Goal: Find specific page/section: Find specific page/section

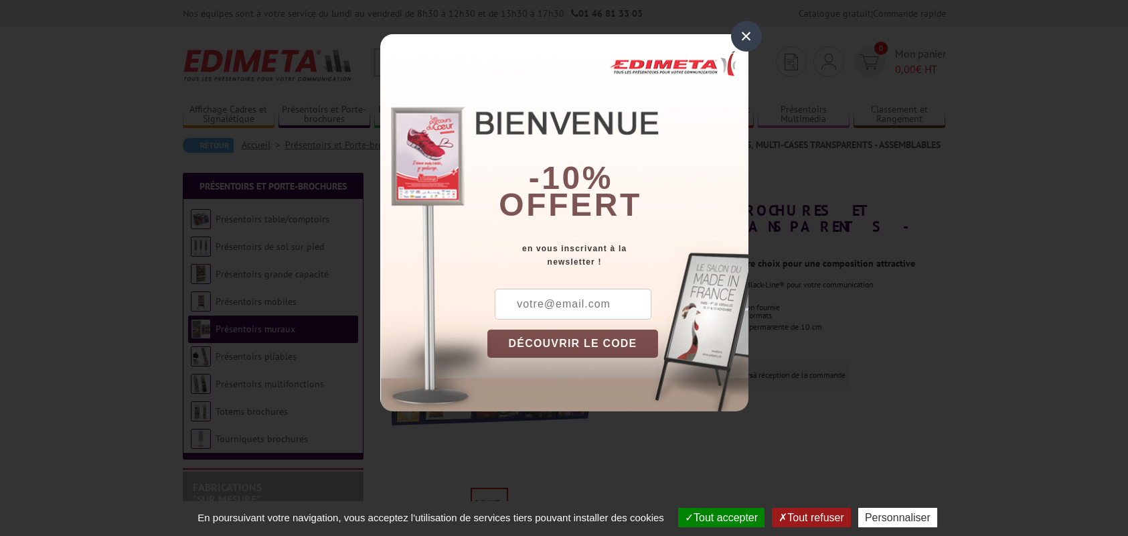
click at [748, 31] on div "×" at bounding box center [746, 36] width 31 height 31
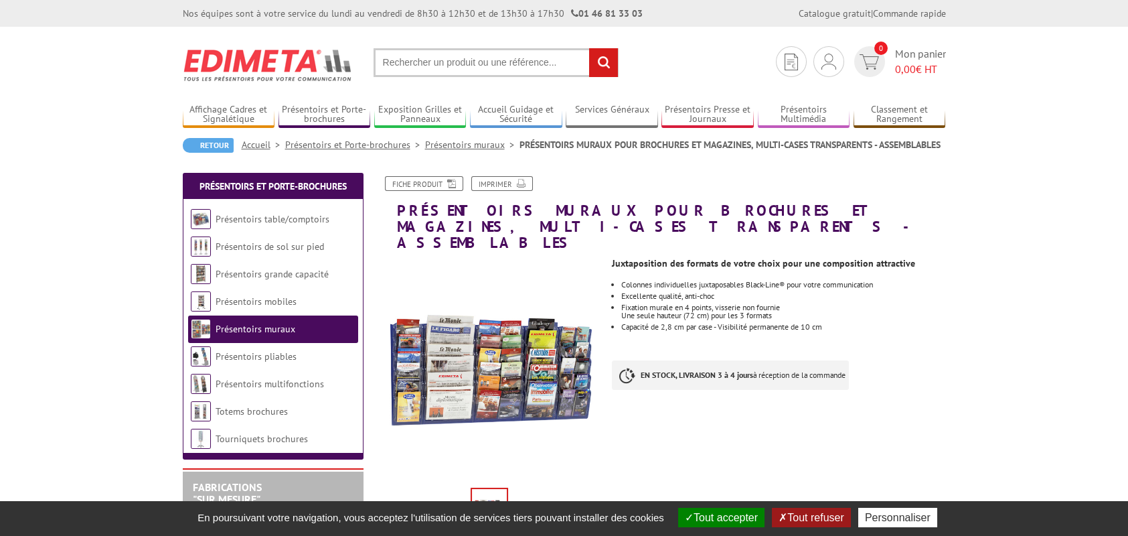
click at [562, 56] on input "text" at bounding box center [496, 62] width 245 height 29
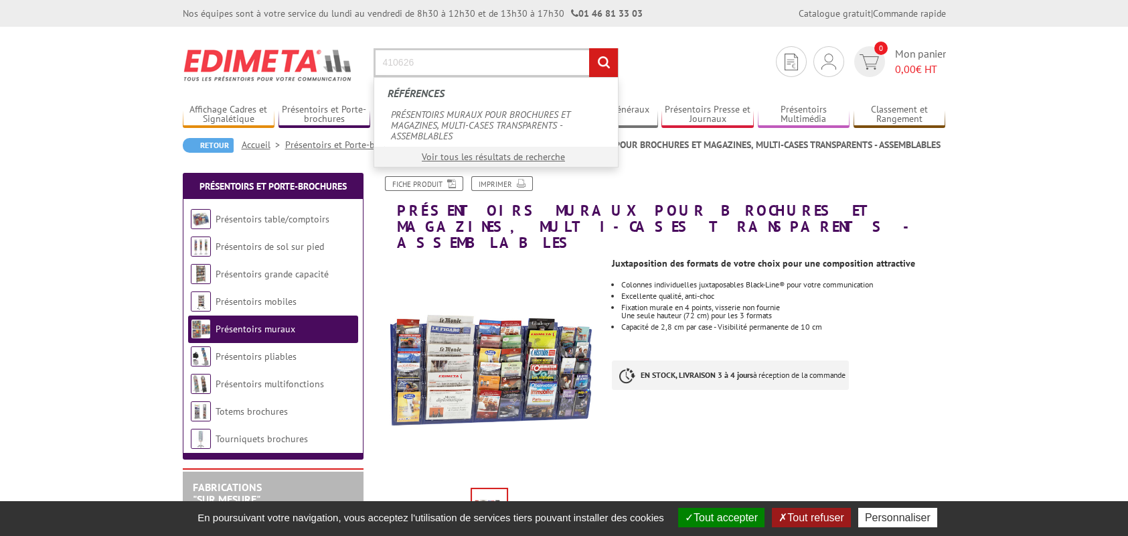
type input "410626"
click at [589, 48] on input "rechercher" at bounding box center [603, 62] width 29 height 29
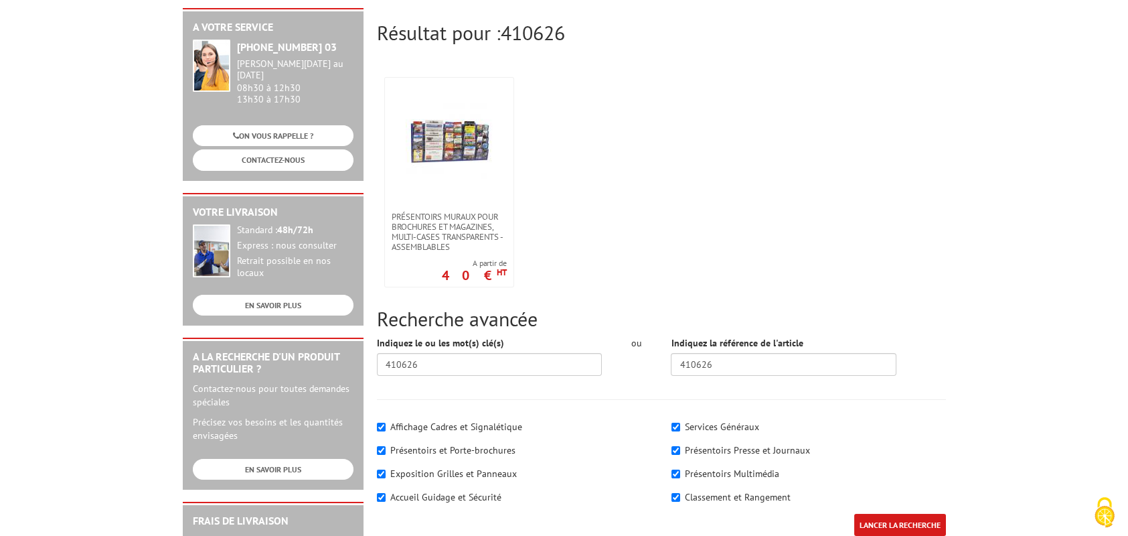
scroll to position [201, 0]
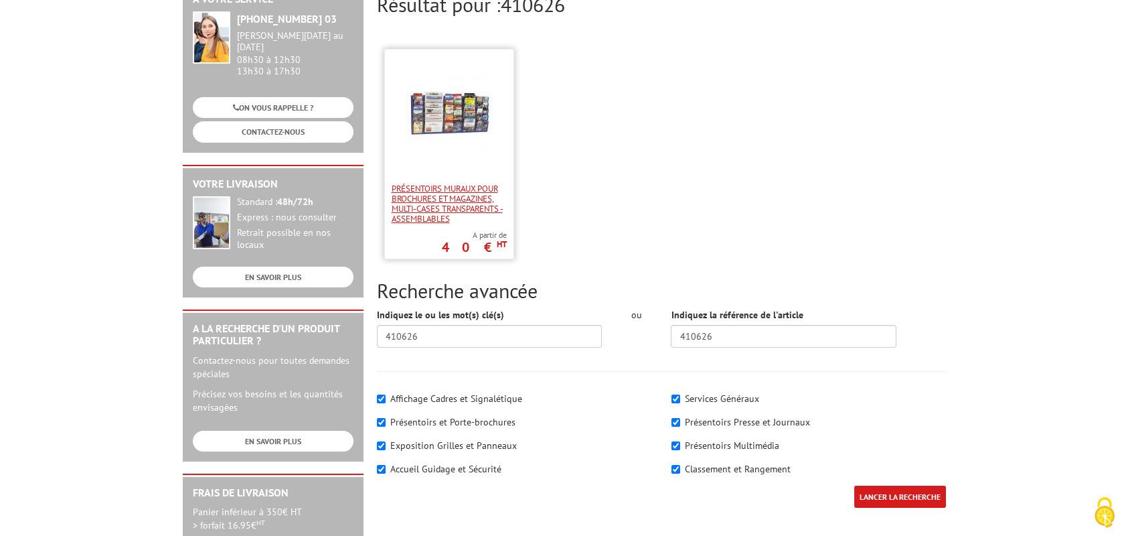
click at [471, 185] on span "PRÉSENTOIRS MURAUX POUR BROCHURES ET MAGAZINES, MULTI-CASES TRANSPARENTS - ASSE…" at bounding box center [449, 203] width 115 height 40
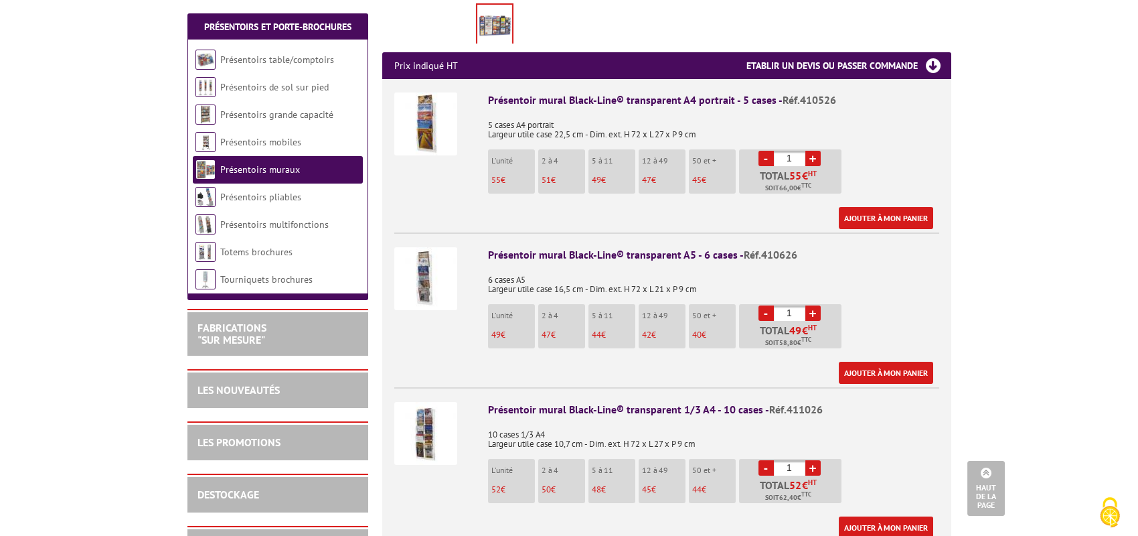
scroll to position [536, 0]
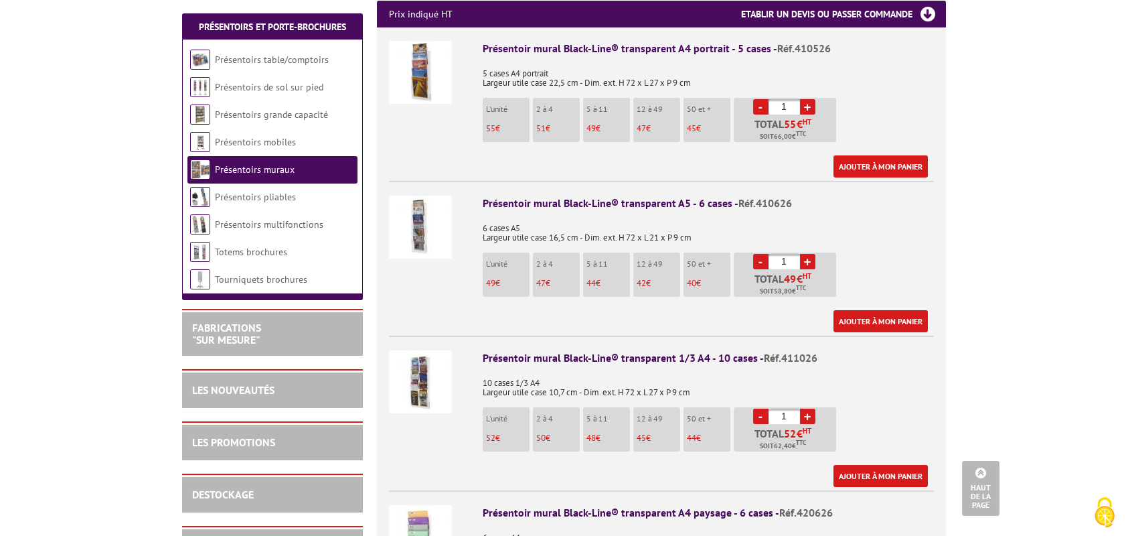
click at [417, 222] on img at bounding box center [420, 227] width 63 height 63
